Goal: Transaction & Acquisition: Purchase product/service

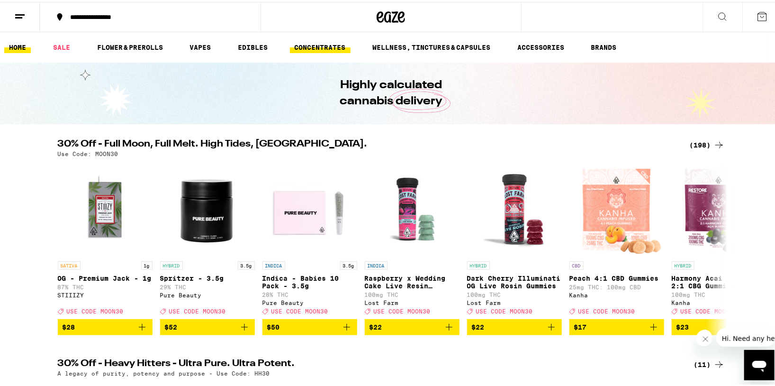
click at [321, 45] on link "CONCENTRATES" at bounding box center [320, 45] width 61 height 11
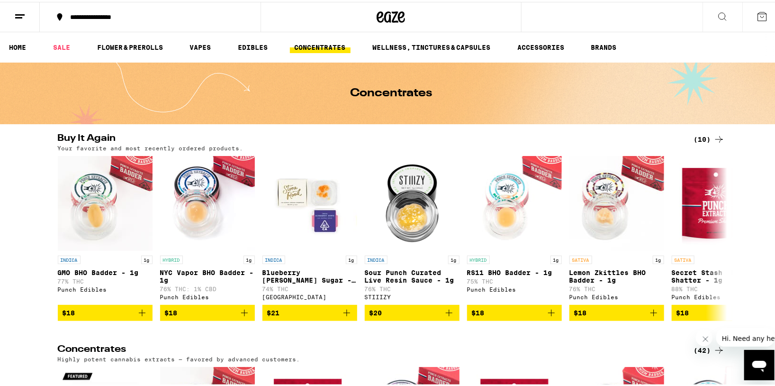
click at [709, 138] on div "(10)" at bounding box center [709, 137] width 31 height 11
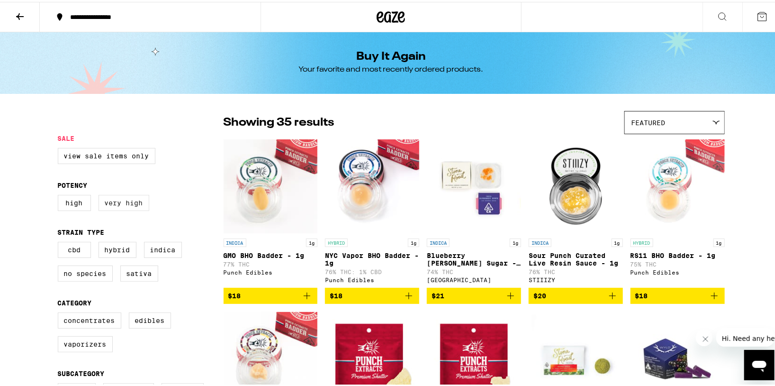
click at [118, 202] on label "Very High" at bounding box center [124, 201] width 51 height 16
click at [60, 195] on input "Very High" at bounding box center [60, 194] width 0 height 0
checkbox input "true"
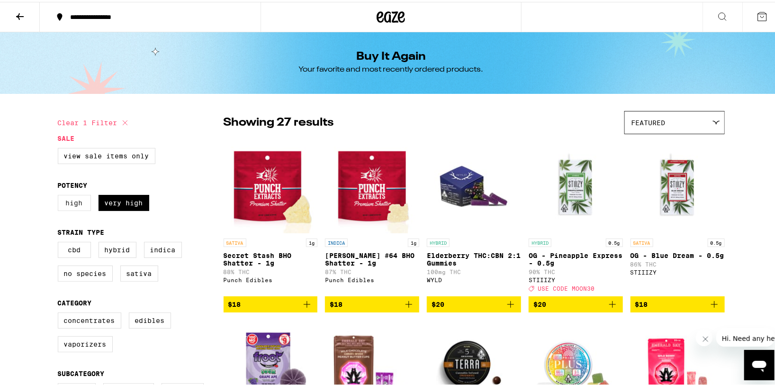
click at [74, 206] on label "High" at bounding box center [74, 201] width 33 height 16
click at [60, 195] on input "High" at bounding box center [60, 194] width 0 height 0
checkbox input "true"
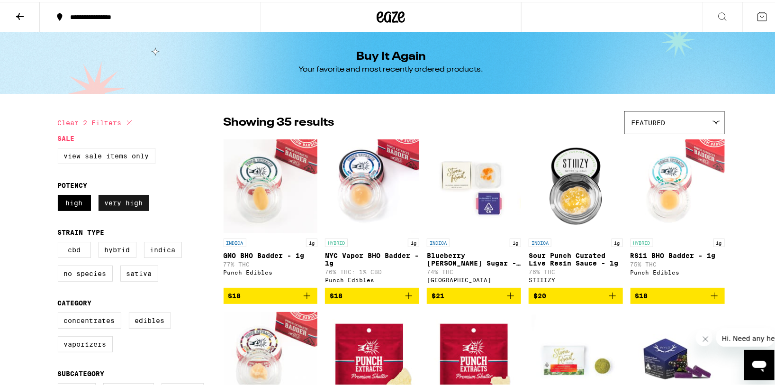
click at [114, 206] on label "Very High" at bounding box center [124, 201] width 51 height 16
click at [60, 195] on input "Very High" at bounding box center [60, 194] width 0 height 0
checkbox input "false"
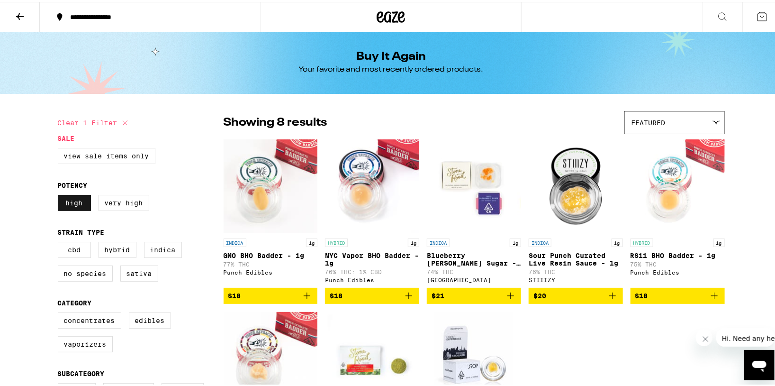
click at [79, 203] on label "High" at bounding box center [74, 201] width 33 height 16
click at [60, 195] on input "High" at bounding box center [60, 194] width 0 height 0
checkbox input "false"
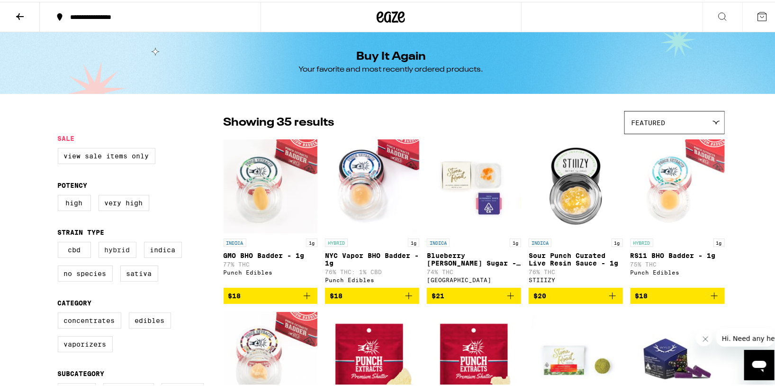
click at [121, 250] on label "Hybrid" at bounding box center [118, 248] width 38 height 16
click at [60, 242] on input "Hybrid" at bounding box center [60, 241] width 0 height 0
checkbox input "true"
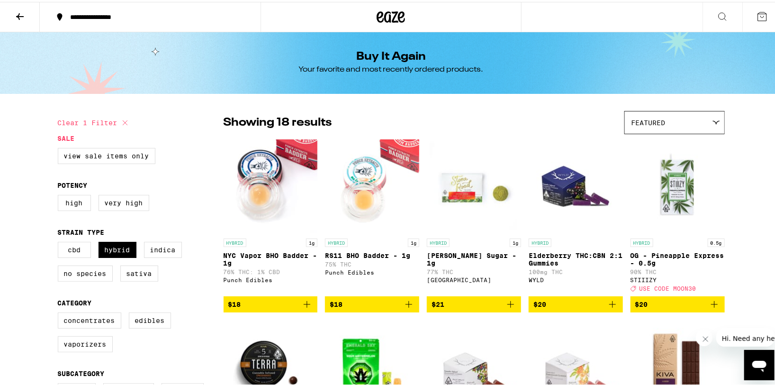
click at [306, 307] on icon "Add to bag" at bounding box center [306, 302] width 11 height 11
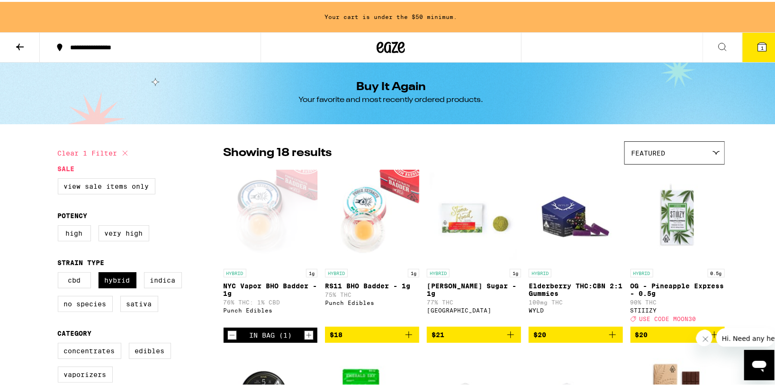
click at [403, 336] on icon "Add to bag" at bounding box center [408, 332] width 11 height 11
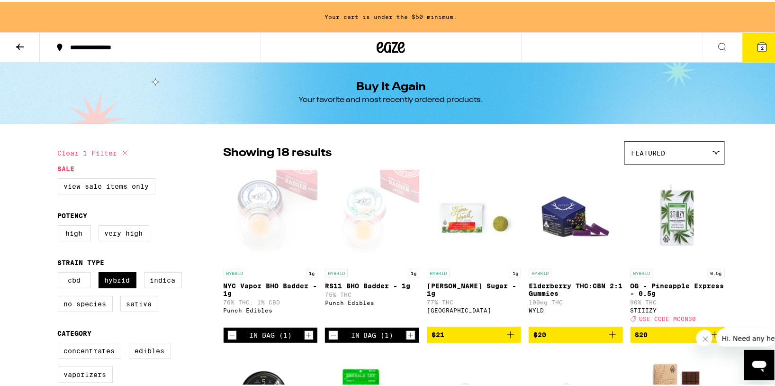
click at [515, 332] on button "$21" at bounding box center [474, 333] width 94 height 16
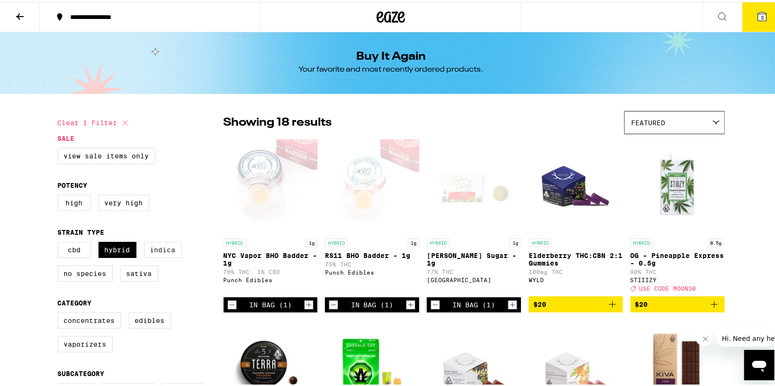
click at [144, 251] on label "Indica" at bounding box center [163, 248] width 38 height 16
click at [60, 242] on input "Indica" at bounding box center [60, 241] width 0 height 0
checkbox input "true"
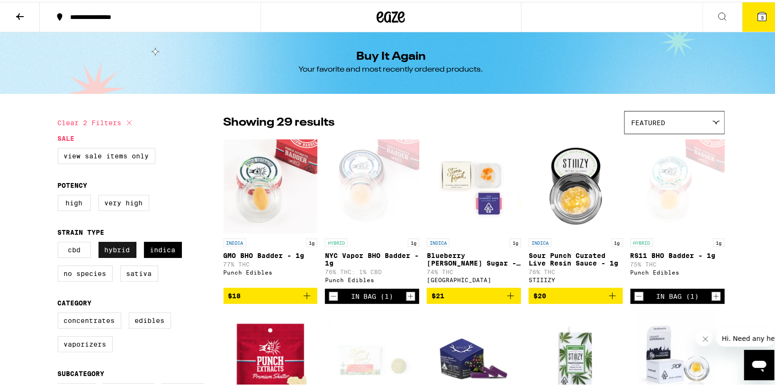
click at [118, 250] on label "Hybrid" at bounding box center [118, 248] width 38 height 16
click at [60, 242] on input "Hybrid" at bounding box center [60, 241] width 0 height 0
checkbox input "false"
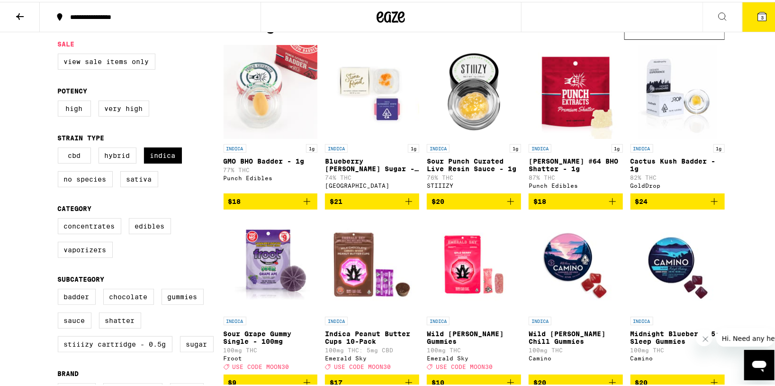
scroll to position [95, 0]
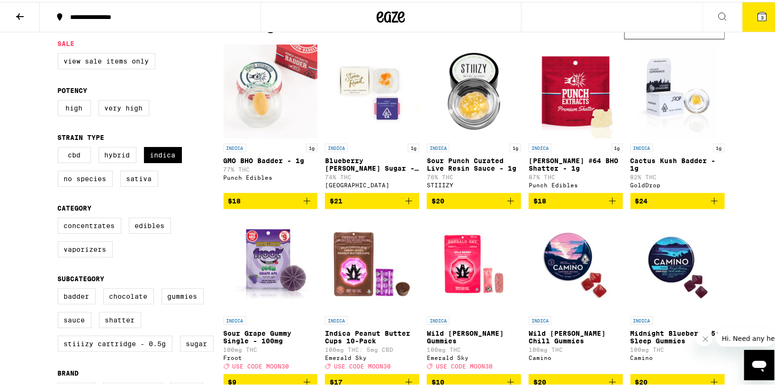
click at [307, 199] on icon "Add to bag" at bounding box center [306, 198] width 11 height 11
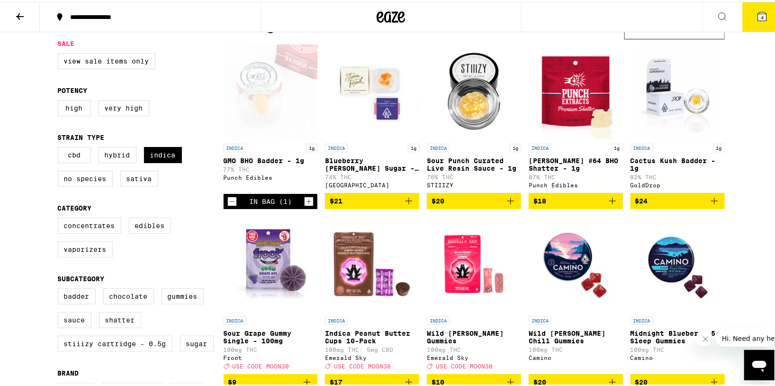
click at [407, 202] on icon "Add to bag" at bounding box center [408, 198] width 11 height 11
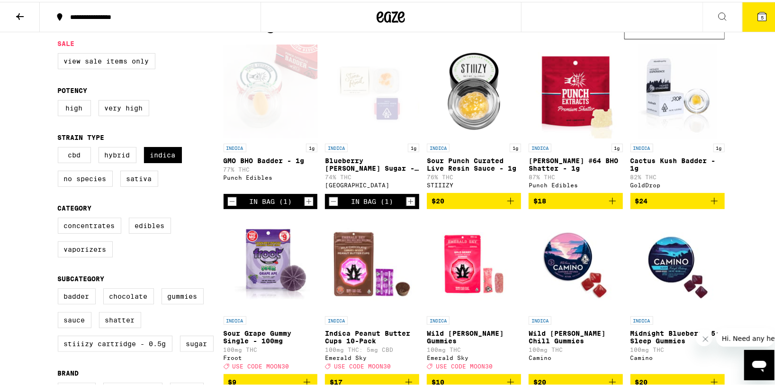
click at [511, 202] on icon "Add to bag" at bounding box center [510, 198] width 11 height 11
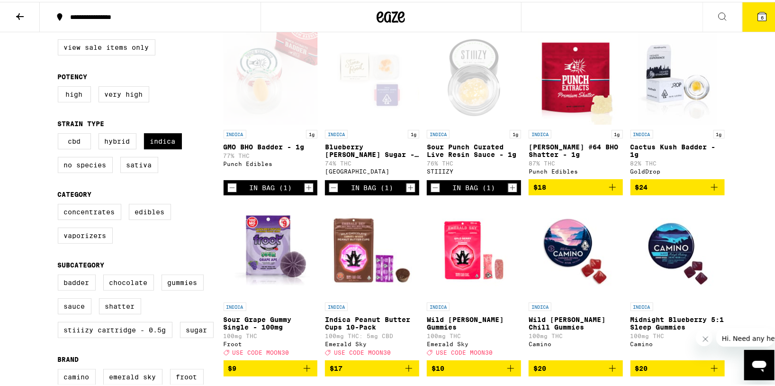
scroll to position [142, 0]
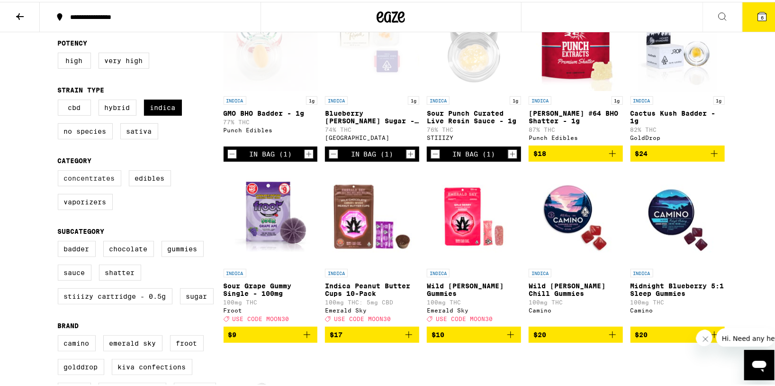
click at [95, 179] on label "Concentrates" at bounding box center [89, 176] width 63 height 16
click at [60, 170] on input "Concentrates" at bounding box center [60, 170] width 0 height 0
checkbox input "true"
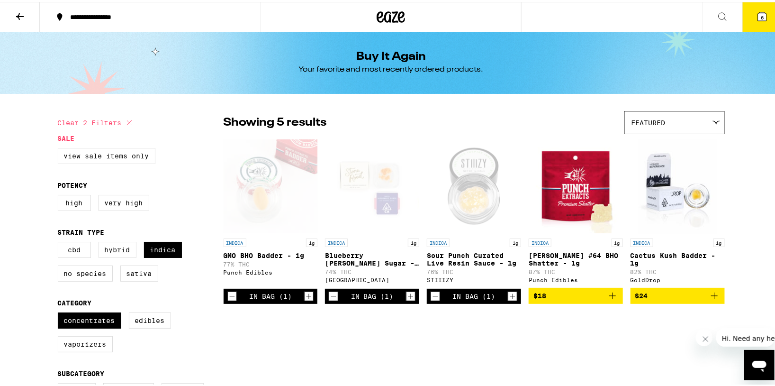
click at [115, 250] on label "Hybrid" at bounding box center [118, 248] width 38 height 16
click at [60, 242] on input "Hybrid" at bounding box center [60, 241] width 0 height 0
checkbox input "true"
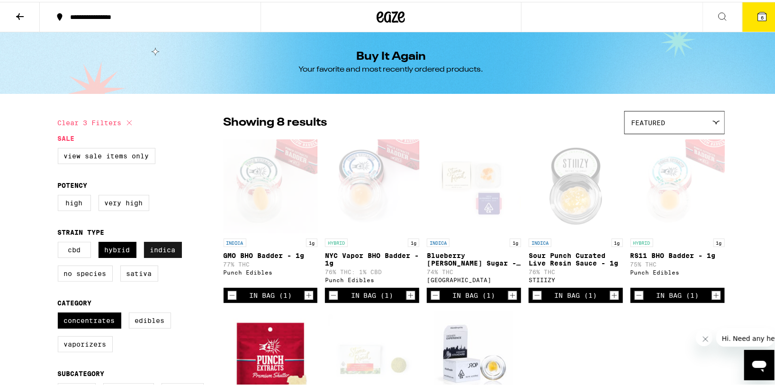
click at [161, 248] on label "Indica" at bounding box center [163, 248] width 38 height 16
click at [60, 242] on input "Indica" at bounding box center [60, 241] width 0 height 0
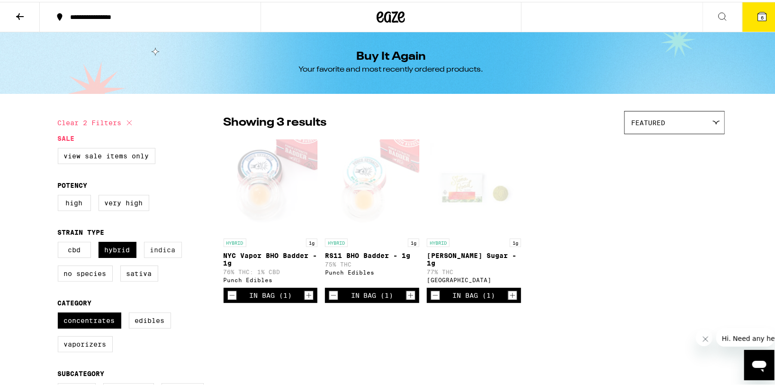
click at [161, 248] on label "Indica" at bounding box center [163, 248] width 38 height 16
click at [60, 242] on input "Indica" at bounding box center [60, 241] width 0 height 0
checkbox input "true"
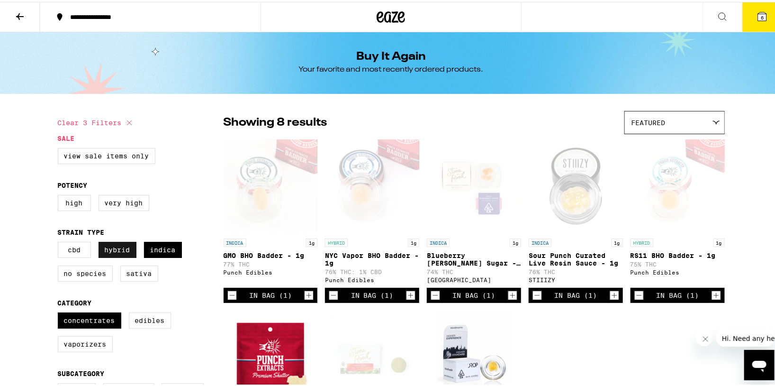
click at [114, 250] on label "Hybrid" at bounding box center [118, 248] width 38 height 16
click at [60, 242] on input "Hybrid" at bounding box center [60, 241] width 0 height 0
checkbox input "false"
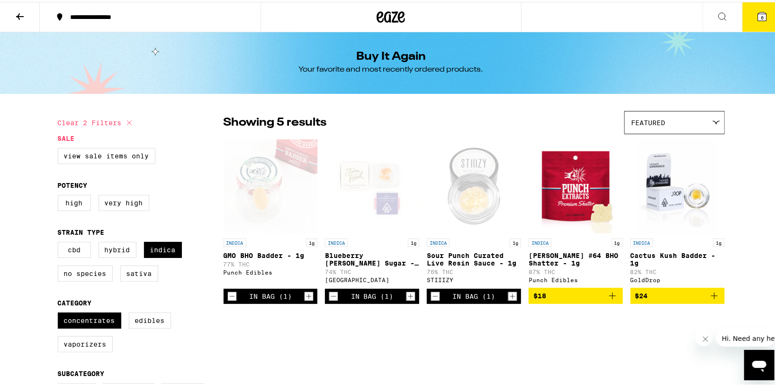
click at [714, 299] on icon "Add to bag" at bounding box center [714, 293] width 11 height 11
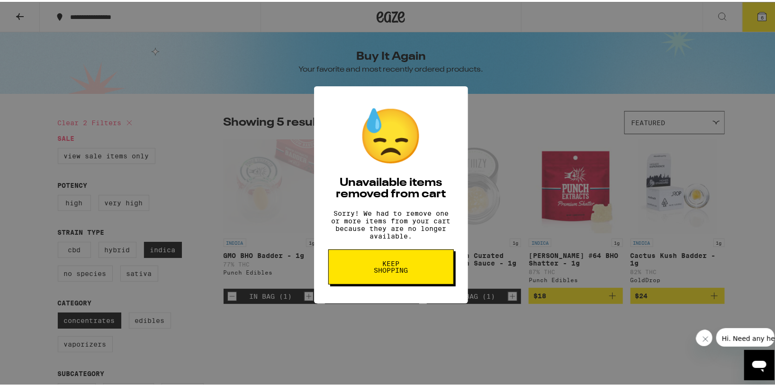
click at [420, 275] on button "Keep Shopping" at bounding box center [391, 264] width 126 height 35
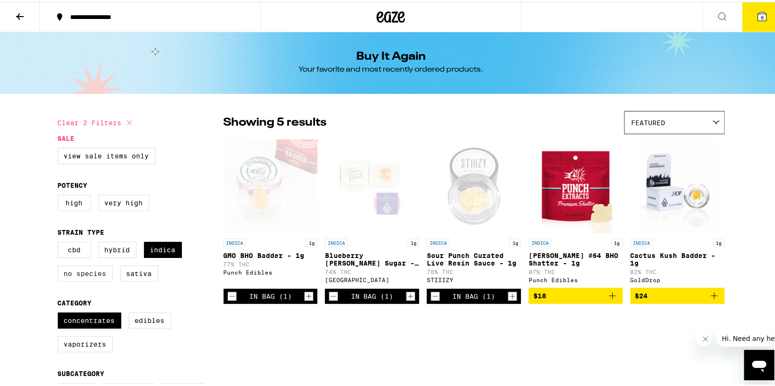
click at [96, 278] on label "No Species" at bounding box center [85, 271] width 55 height 16
click at [60, 242] on input "No Species" at bounding box center [60, 241] width 0 height 0
checkbox input "true"
click at [132, 280] on label "Sativa" at bounding box center [139, 271] width 38 height 16
click at [60, 242] on input "Sativa" at bounding box center [60, 241] width 0 height 0
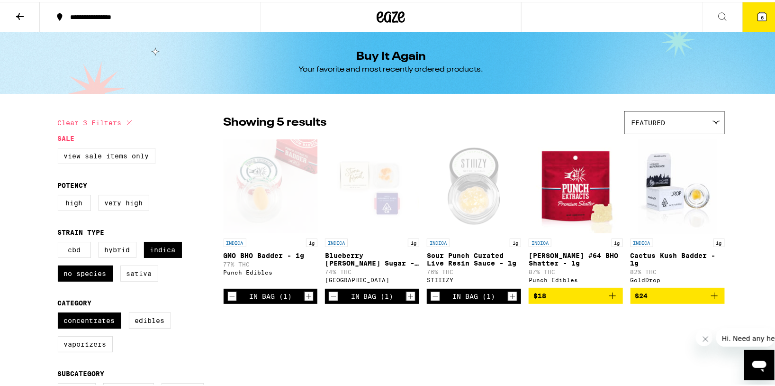
checkbox input "true"
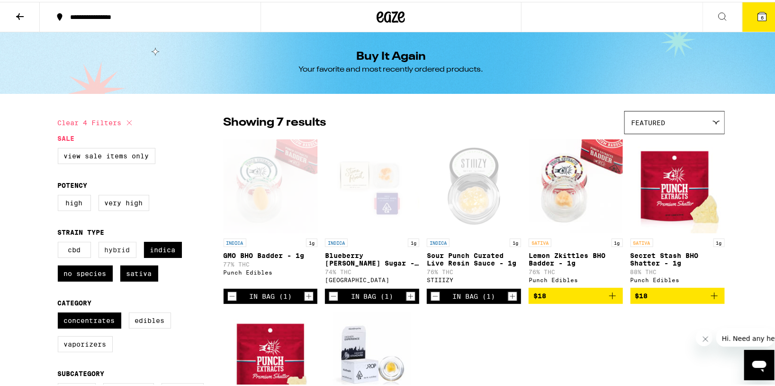
click at [114, 253] on label "Hybrid" at bounding box center [118, 248] width 38 height 16
click at [60, 242] on input "Hybrid" at bounding box center [60, 241] width 0 height 0
checkbox input "true"
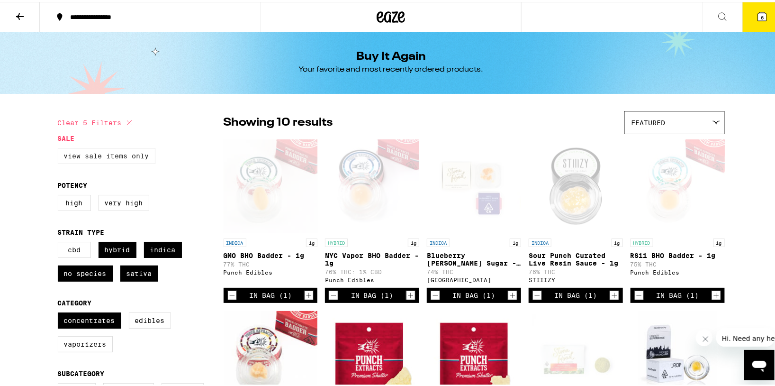
click at [124, 154] on label "View Sale Items Only" at bounding box center [107, 154] width 98 height 16
click at [60, 148] on input "View Sale Items Only" at bounding box center [60, 147] width 0 height 0
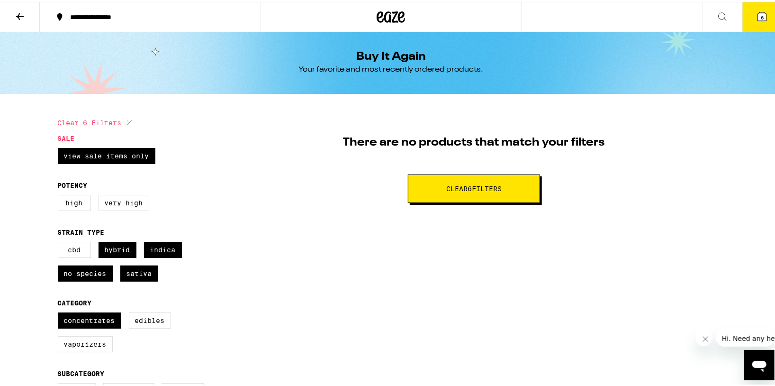
click at [431, 197] on button "Clear 6 filter s" at bounding box center [474, 186] width 132 height 28
checkbox input "false"
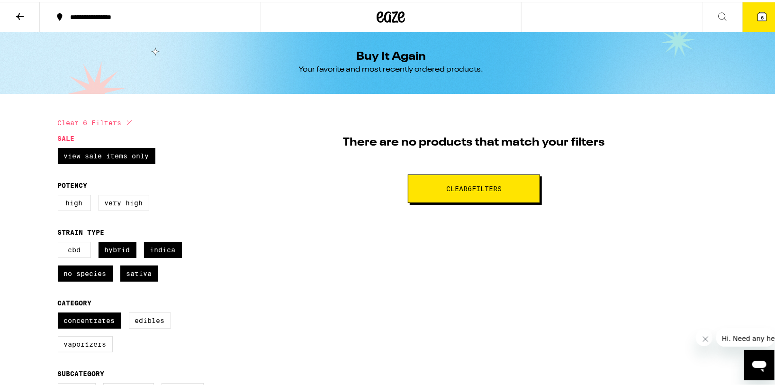
checkbox input "false"
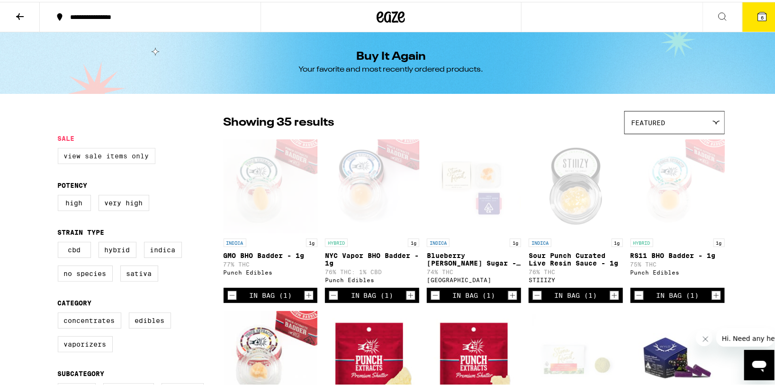
click at [124, 154] on label "View Sale Items Only" at bounding box center [107, 154] width 98 height 16
click at [60, 148] on input "View Sale Items Only" at bounding box center [60, 147] width 0 height 0
checkbox input "true"
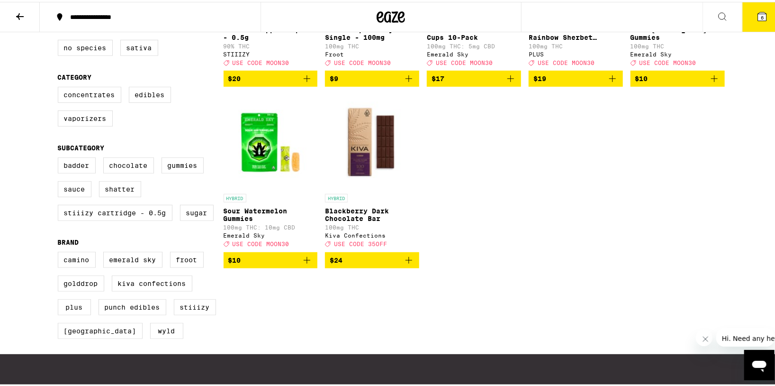
scroll to position [237, 0]
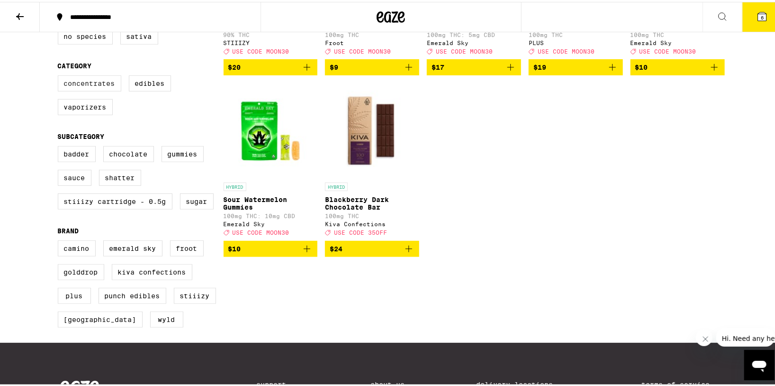
click at [88, 81] on label "Concentrates" at bounding box center [89, 81] width 63 height 16
click at [60, 75] on input "Concentrates" at bounding box center [60, 75] width 0 height 0
checkbox input "true"
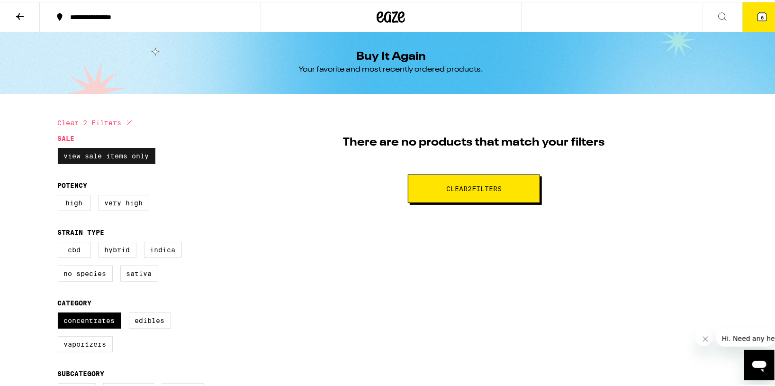
click at [126, 155] on label "View Sale Items Only" at bounding box center [107, 154] width 98 height 16
click at [60, 148] on input "View Sale Items Only" at bounding box center [60, 147] width 0 height 0
checkbox input "false"
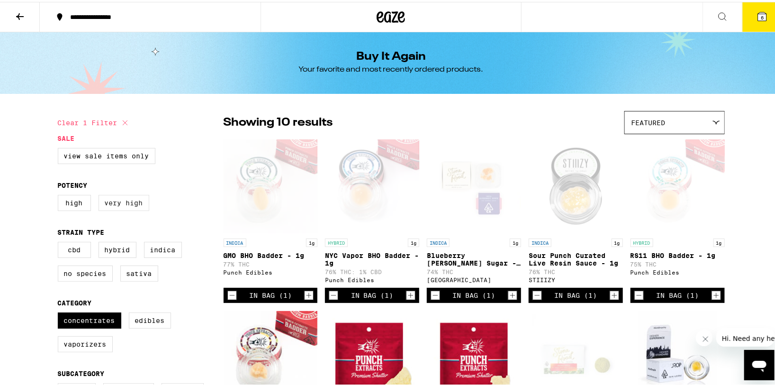
click at [125, 202] on label "Very High" at bounding box center [124, 201] width 51 height 16
click at [60, 195] on input "Very High" at bounding box center [60, 194] width 0 height 0
checkbox input "true"
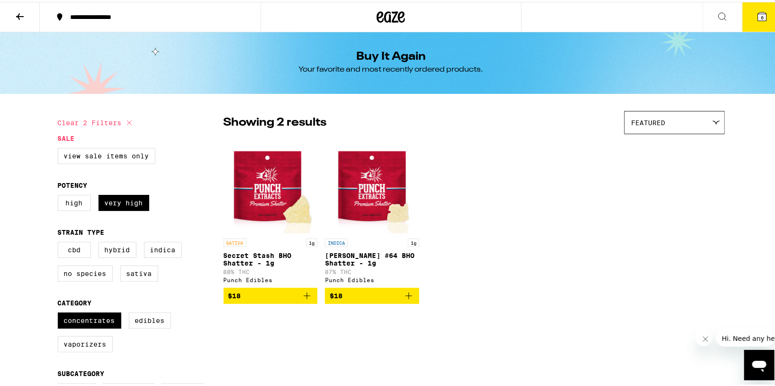
click at [405, 299] on icon "Add to bag" at bounding box center [408, 293] width 11 height 11
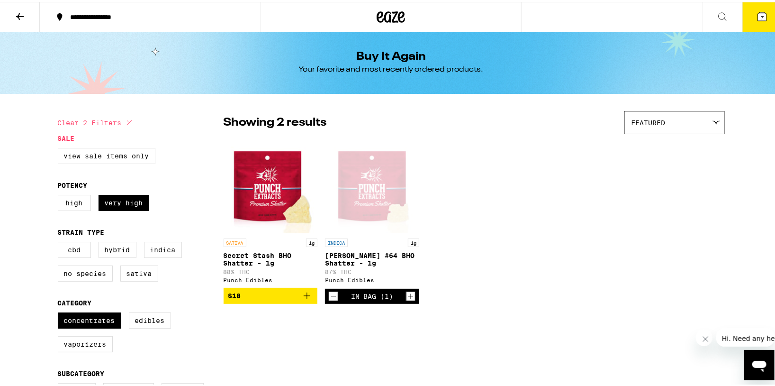
click at [301, 297] on icon "Add to bag" at bounding box center [306, 293] width 11 height 11
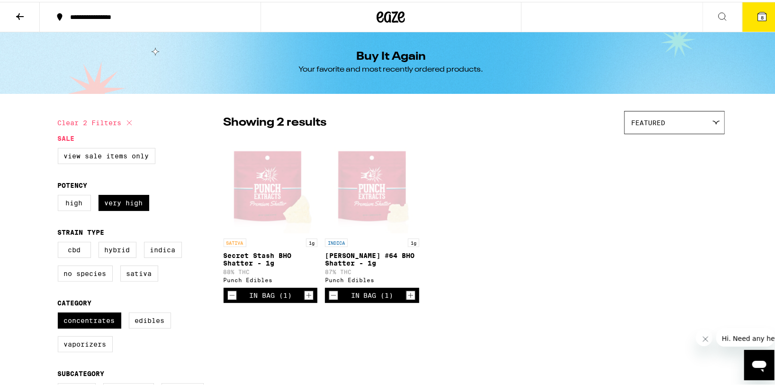
click at [758, 16] on icon at bounding box center [762, 14] width 9 height 9
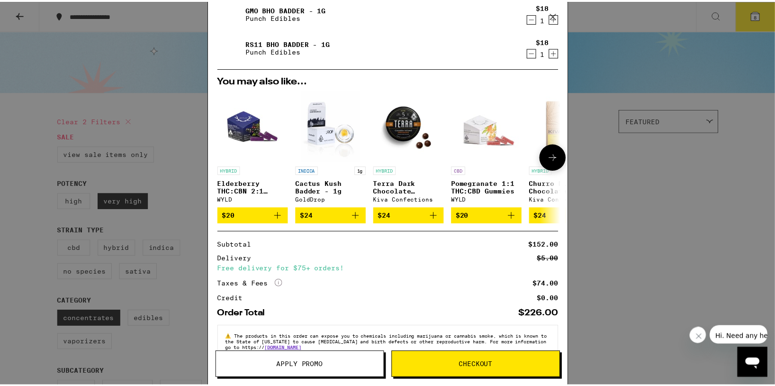
scroll to position [259, 0]
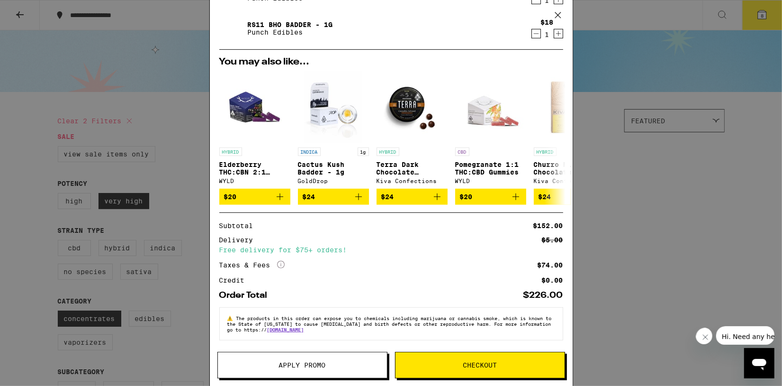
click at [362, 365] on span "Apply Promo" at bounding box center [302, 365] width 169 height 7
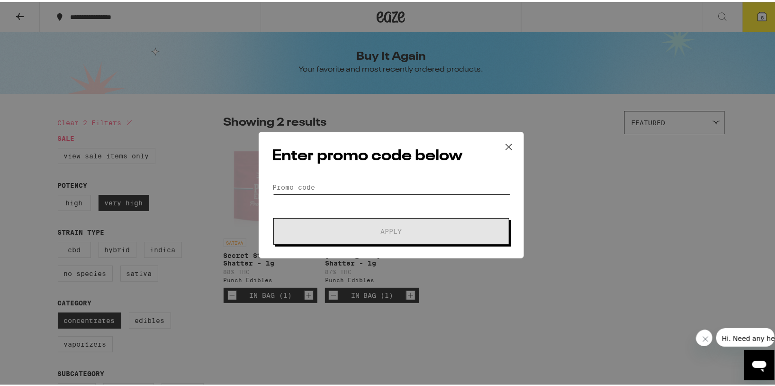
click at [326, 190] on input "Promo Code" at bounding box center [391, 185] width 238 height 14
click at [506, 145] on icon at bounding box center [509, 145] width 14 height 14
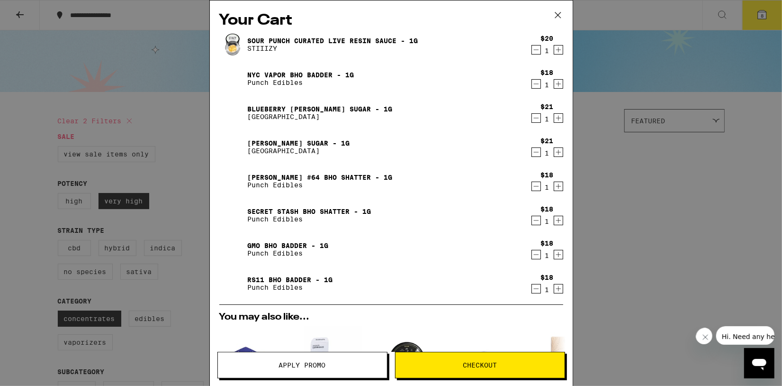
click at [478, 367] on span "Checkout" at bounding box center [480, 365] width 34 height 7
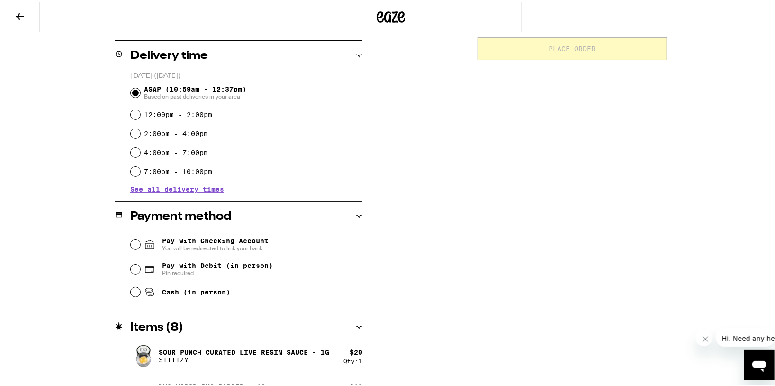
scroll to position [237, 0]
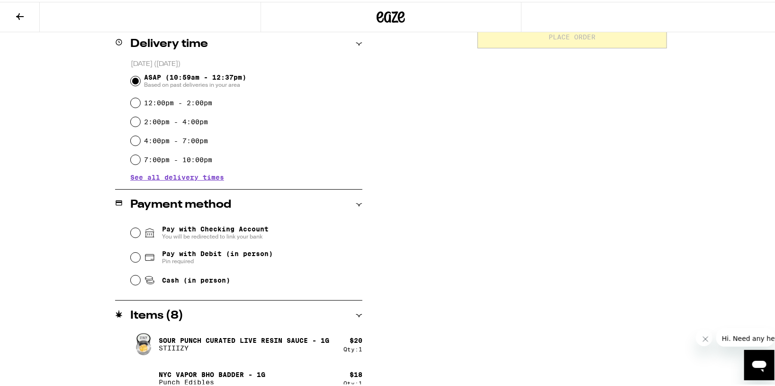
click at [215, 281] on span "Cash (in person)" at bounding box center [196, 278] width 68 height 8
click at [140, 281] on input "Cash (in person)" at bounding box center [135, 277] width 9 height 9
radio input "true"
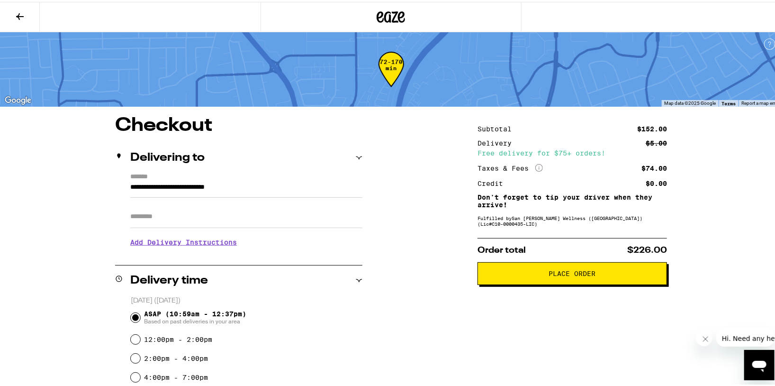
scroll to position [0, 0]
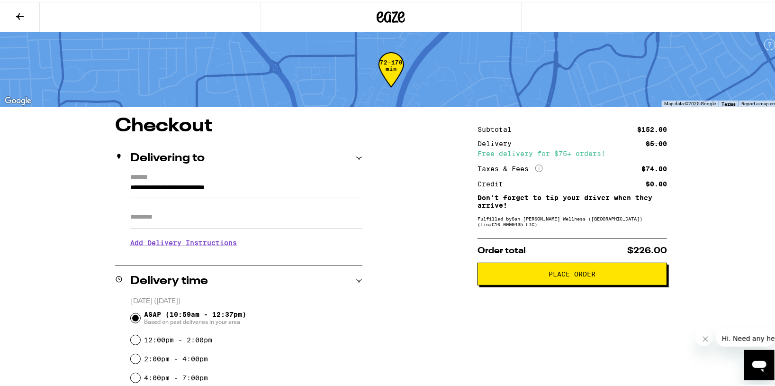
click at [549, 273] on span "Place Order" at bounding box center [572, 272] width 47 height 7
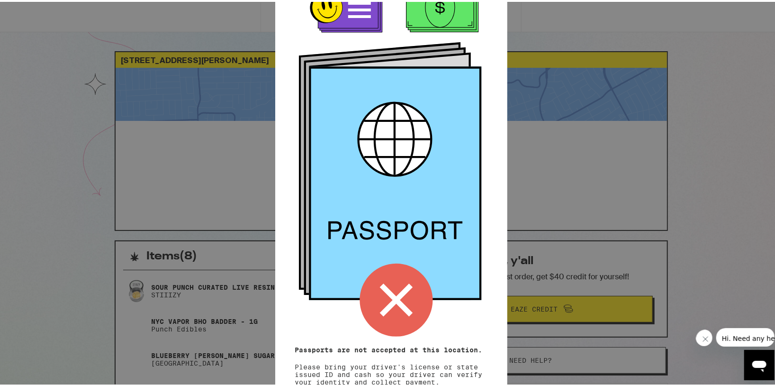
click at [400, 293] on icon at bounding box center [396, 298] width 73 height 73
click at [385, 303] on icon at bounding box center [396, 297] width 33 height 33
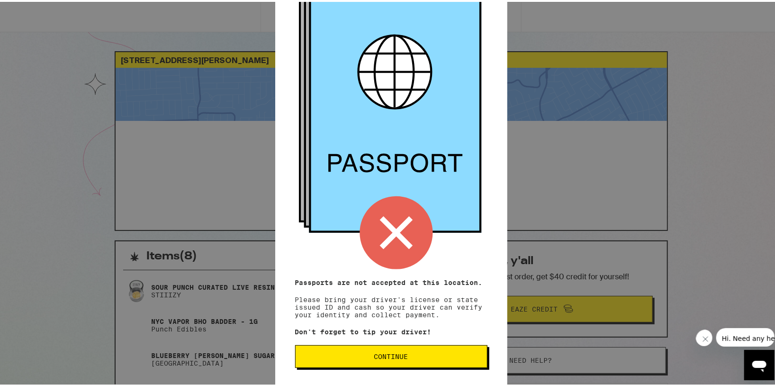
scroll to position [69, 0]
click at [425, 353] on span "Continue" at bounding box center [391, 354] width 176 height 7
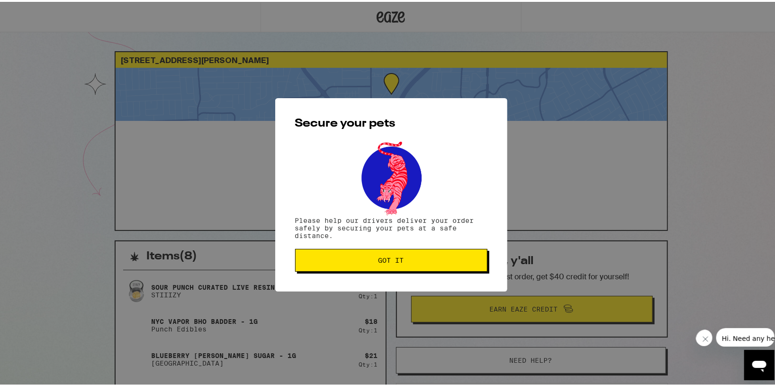
click at [379, 257] on span "Got it" at bounding box center [392, 258] width 26 height 7
